Goal: Task Accomplishment & Management: Use online tool/utility

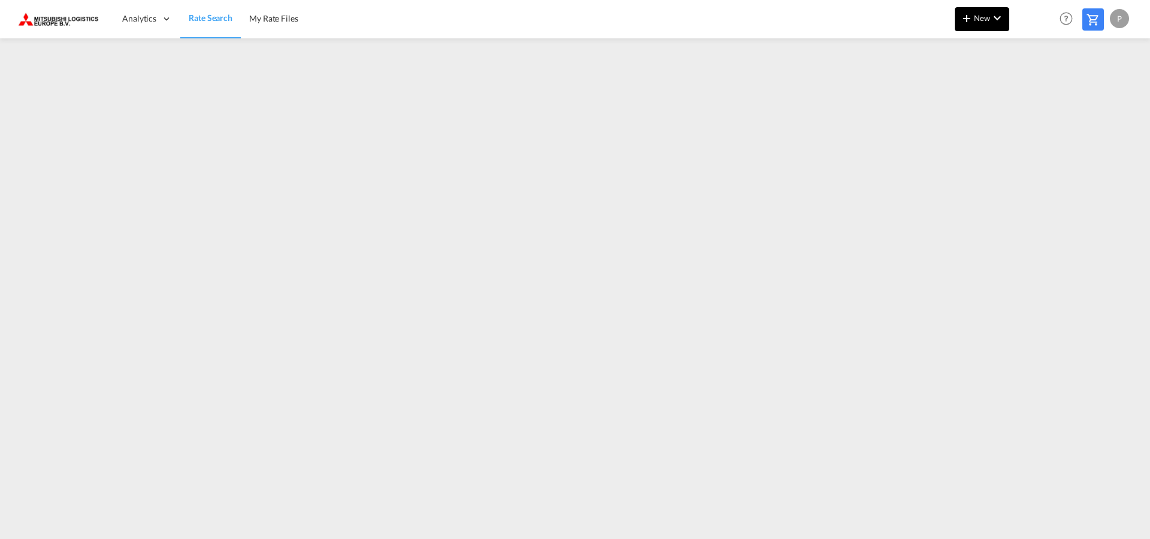
click at [994, 16] on md-icon "icon-chevron-down" at bounding box center [997, 18] width 14 height 14
click at [1035, 93] on span "Ratesheet" at bounding box center [1031, 90] width 13 height 24
click at [994, 18] on md-icon "icon-chevron-down" at bounding box center [997, 18] width 14 height 14
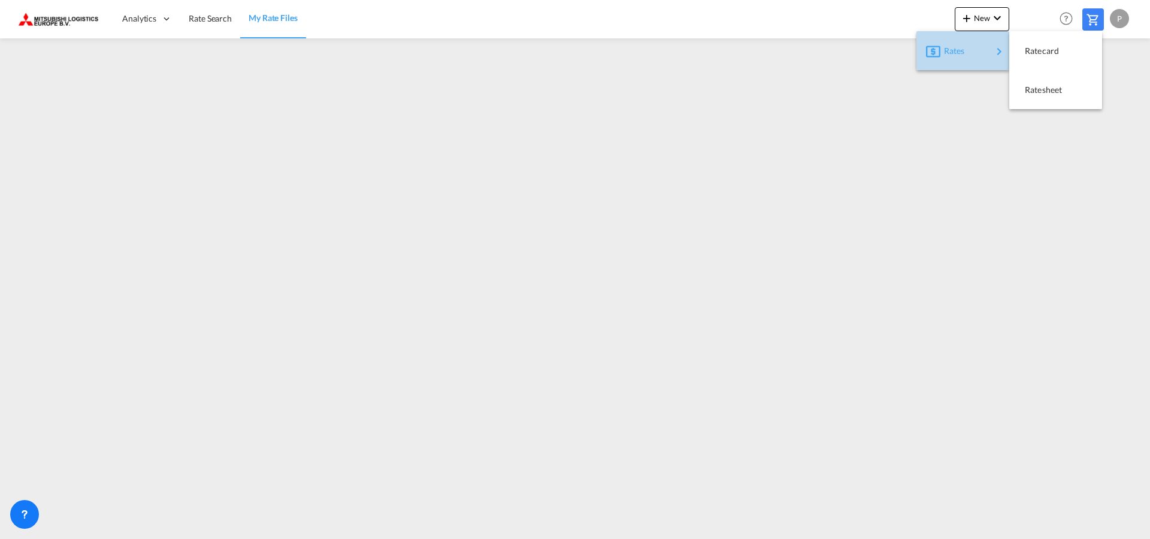
click at [942, 54] on div "Rates" at bounding box center [966, 51] width 80 height 30
click at [1038, 92] on span "Ratesheet" at bounding box center [1031, 90] width 13 height 24
